Goal: Transaction & Acquisition: Purchase product/service

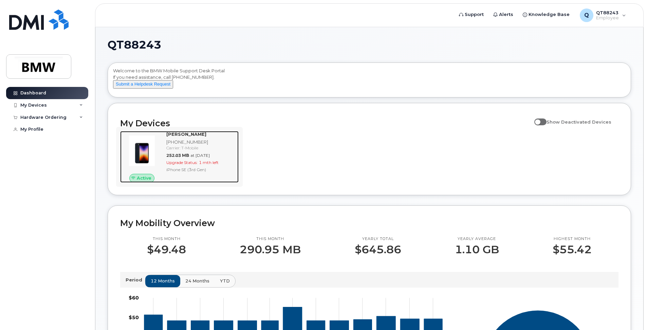
click at [191, 165] on div "Upgrade Status: 1 mth left" at bounding box center [201, 162] width 70 height 6
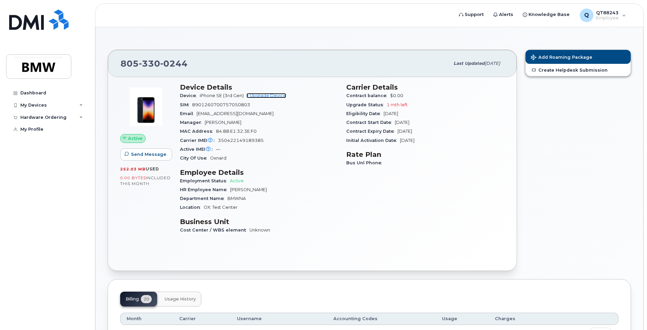
click at [259, 96] on link "+ Upgrade Device" at bounding box center [266, 95] width 40 height 5
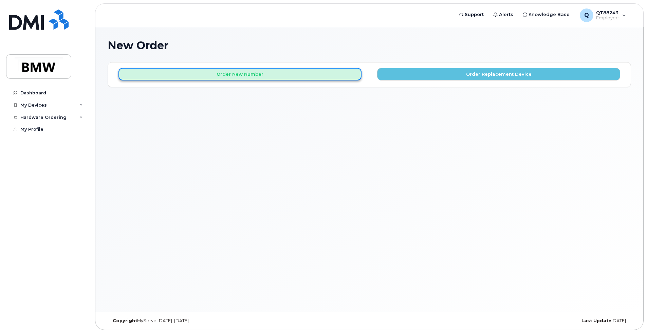
click at [268, 75] on button "Order New Number" at bounding box center [239, 74] width 243 height 13
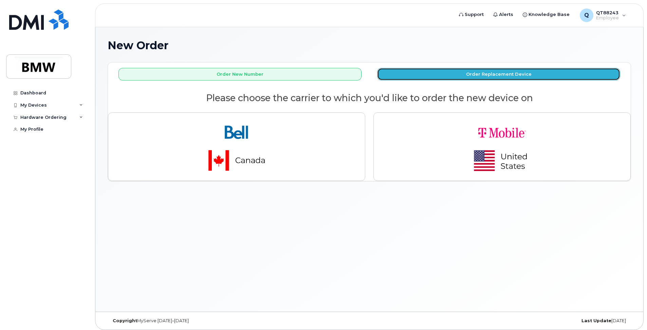
click at [385, 76] on button "Order Replacement Device" at bounding box center [498, 74] width 243 height 13
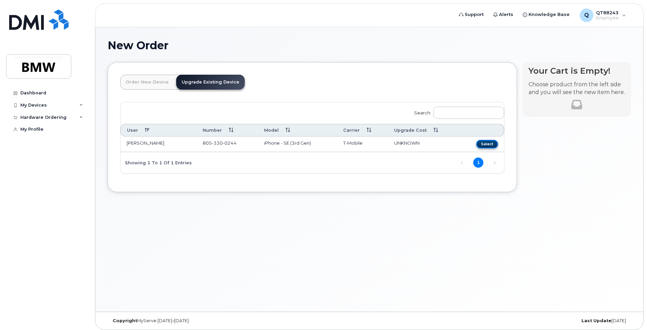
click at [480, 144] on button "Select" at bounding box center [487, 144] width 22 height 8
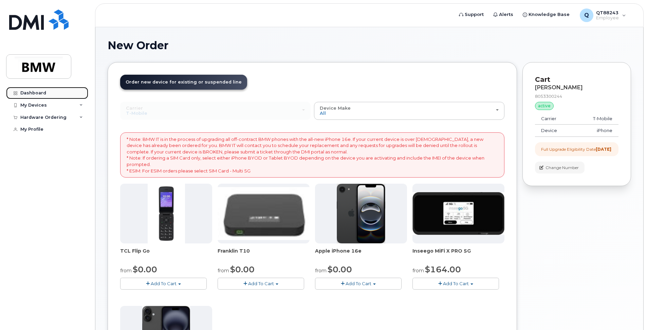
click at [32, 93] on div "Dashboard" at bounding box center [33, 92] width 26 height 5
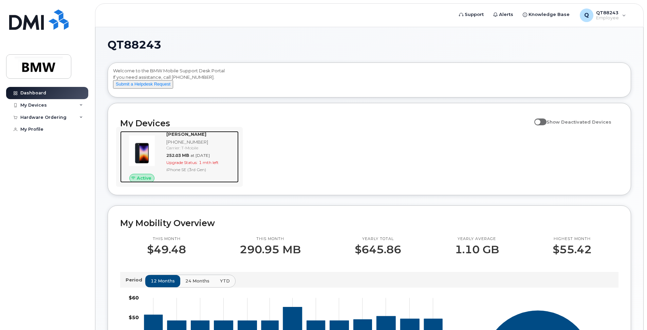
click at [186, 165] on span "Upgrade Status:" at bounding box center [181, 162] width 31 height 5
